Goal: Task Accomplishment & Management: Use online tool/utility

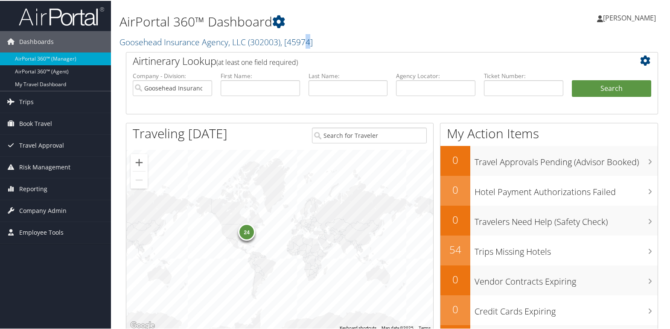
click at [309, 32] on div "AirPortal 360™ Dashboard Goosehead Insurance Agency, LLC ( 302003 ) , [ 45974 ]…" at bounding box center [301, 26] width 363 height 44
drag, startPoint x: 309, startPoint y: 32, endPoint x: 297, endPoint y: 26, distance: 13.8
click at [297, 26] on h1 "AirPortal 360™ Dashboard" at bounding box center [301, 21] width 363 height 18
click at [304, 19] on h1 "AirPortal 360™ Dashboard" at bounding box center [301, 21] width 363 height 18
click at [321, 37] on h2 "Goosehead Insurance Agency, LLC ( 302003 ) , [ 45974 ]" at bounding box center [301, 40] width 363 height 15
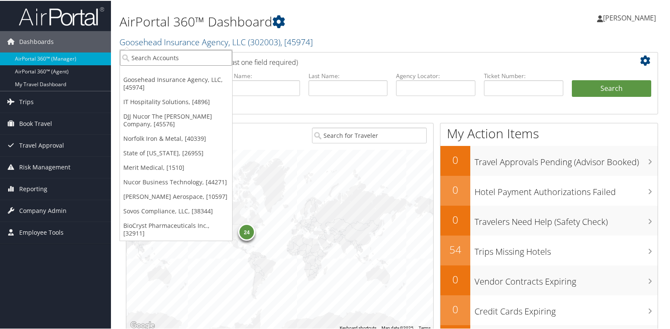
click at [144, 59] on input "search" at bounding box center [176, 57] width 112 height 16
type input "merit"
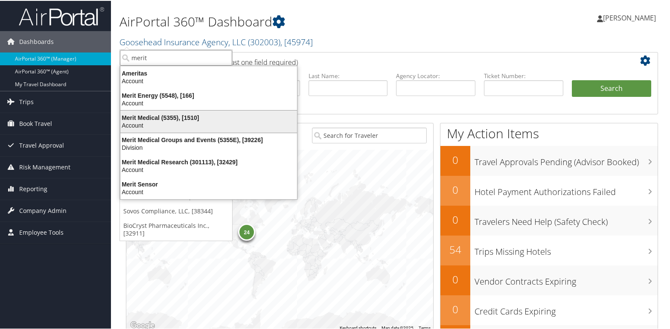
click at [145, 119] on div "Merit Medical (5355), [1510]" at bounding box center [208, 117] width 187 height 8
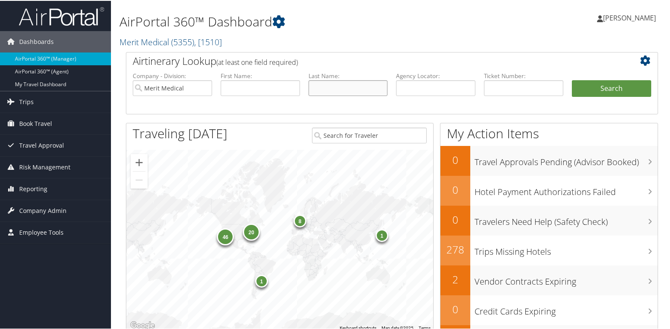
click at [319, 88] on input "text" at bounding box center [348, 87] width 79 height 16
type input "hand"
click at [608, 84] on button "Search" at bounding box center [611, 87] width 79 height 17
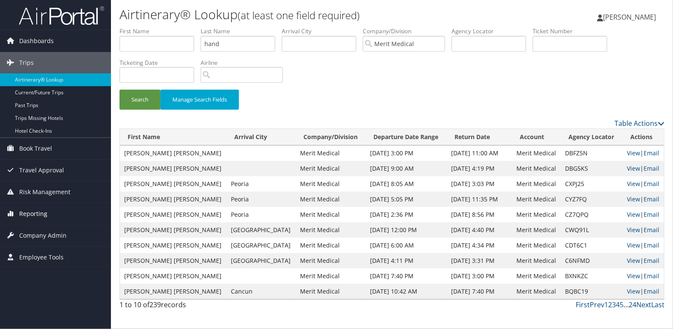
click at [28, 216] on span "Reporting" at bounding box center [33, 213] width 28 height 21
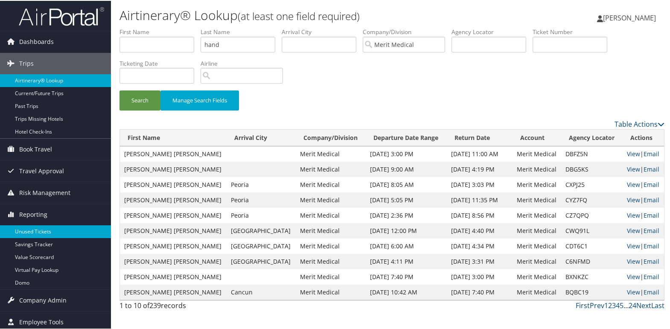
click at [28, 230] on link "Unused Tickets" at bounding box center [55, 231] width 111 height 13
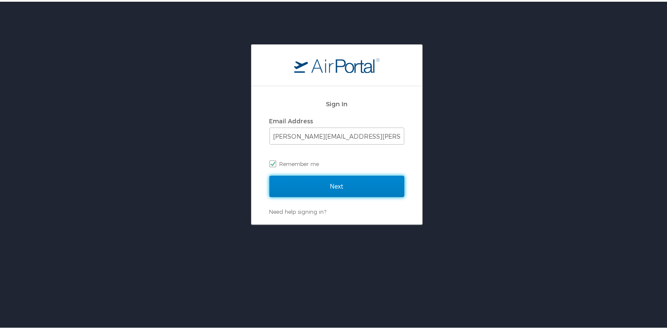
click at [379, 188] on input "Next" at bounding box center [336, 184] width 135 height 21
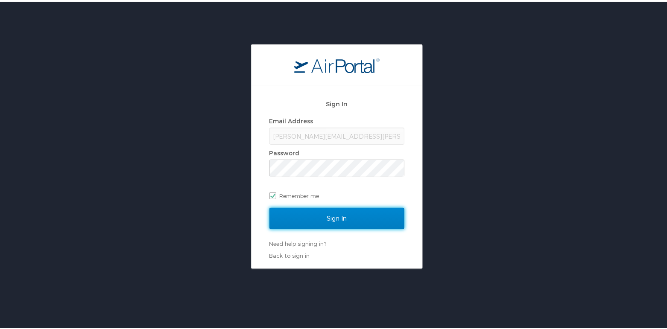
click at [345, 218] on input "Sign In" at bounding box center [336, 216] width 135 height 21
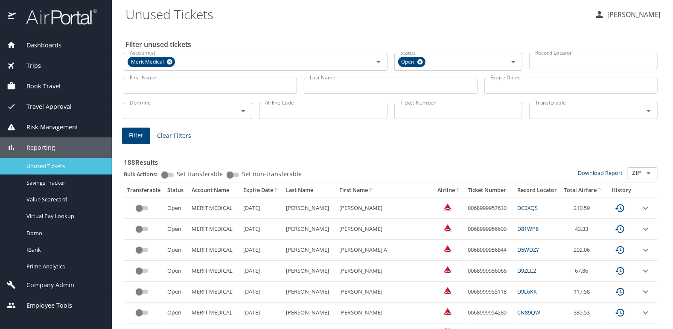
click at [49, 164] on span "Unused Tickets" at bounding box center [63, 166] width 75 height 8
click at [316, 88] on input "Last Name" at bounding box center [390, 86] width 173 height 16
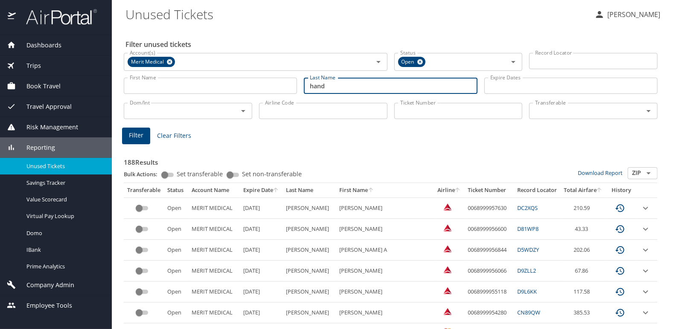
type input "hand"
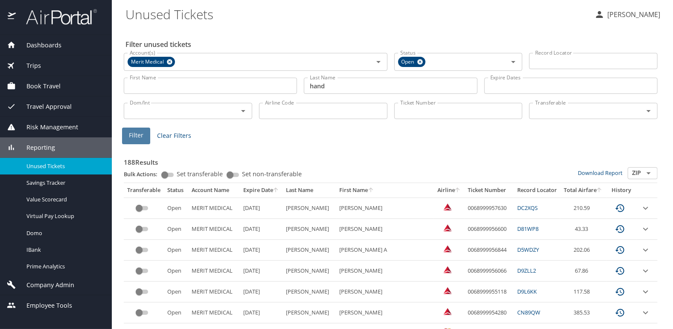
click at [135, 137] on span "Filter" at bounding box center [136, 135] width 15 height 11
